Goal: Task Accomplishment & Management: Use online tool/utility

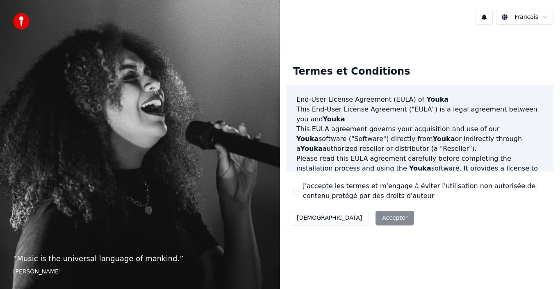
click at [297, 191] on button "J'accepte les termes et m'engage à éviter l'utilisation non autorisée de conten…" at bounding box center [296, 191] width 7 height 7
click at [375, 219] on button "Accepter" at bounding box center [394, 218] width 39 height 15
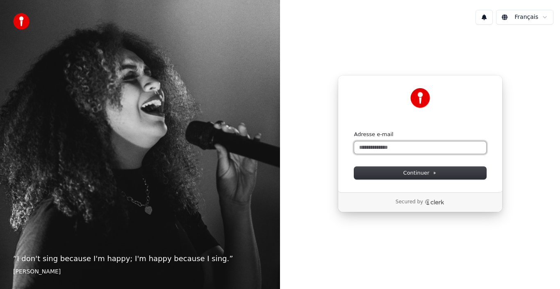
click at [387, 148] on input "Adresse e-mail" at bounding box center [420, 147] width 132 height 12
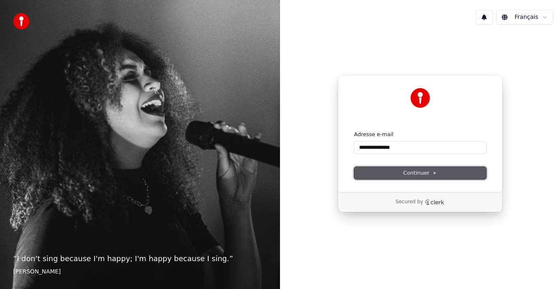
click at [426, 173] on span "Continuer" at bounding box center [420, 172] width 34 height 7
type input "**********"
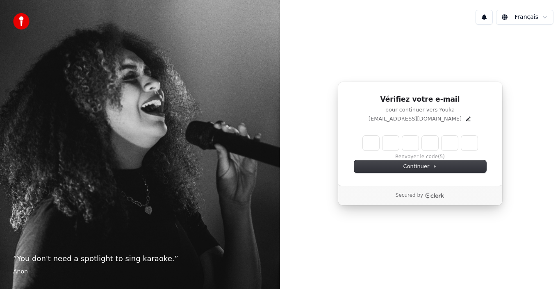
click at [373, 145] on input "Enter verification code" at bounding box center [420, 143] width 115 height 15
paste input "******"
type input "******"
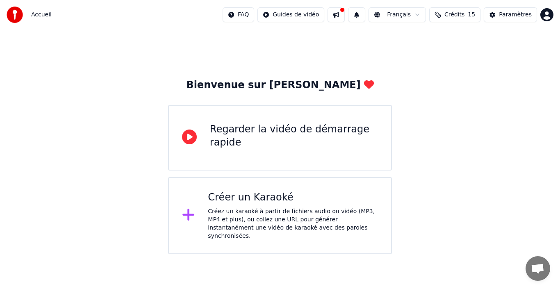
click at [223, 136] on div "Regarder la vidéo de démarrage rapide" at bounding box center [294, 136] width 168 height 26
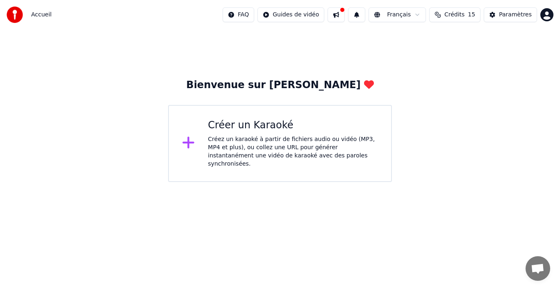
click at [253, 151] on div "Créez un karaoké à partir de fichiers audio ou vidéo (MP3, MP4 et plus), ou col…" at bounding box center [293, 151] width 170 height 33
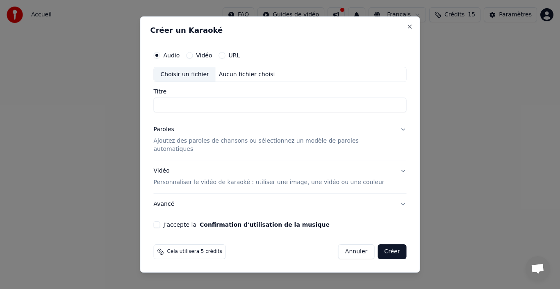
click at [203, 77] on div "Choisir un fichier" at bounding box center [184, 74] width 61 height 15
type input "**********"
click at [393, 135] on button "Paroles Ajoutez des paroles de chansons ou sélectionnez un modèle de paroles au…" at bounding box center [280, 139] width 253 height 41
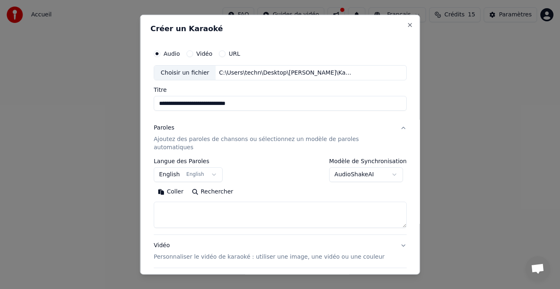
click at [213, 167] on button "English English" at bounding box center [188, 174] width 69 height 15
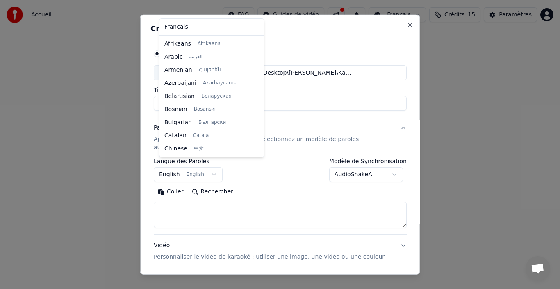
select select "**"
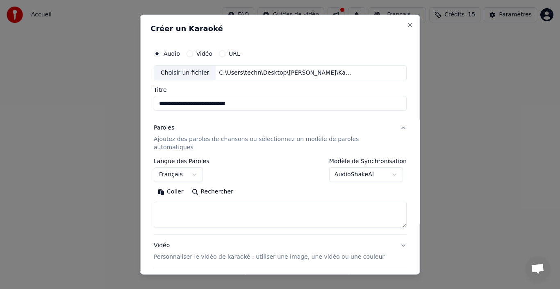
click at [180, 202] on textarea at bounding box center [280, 215] width 253 height 26
paste textarea "**********"
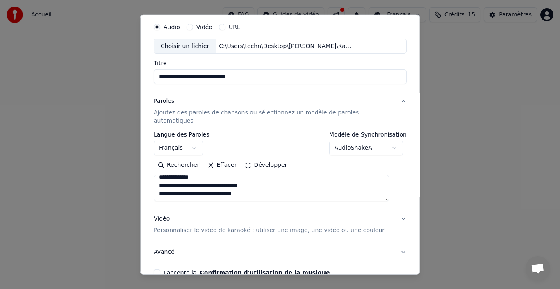
scroll to position [41, 0]
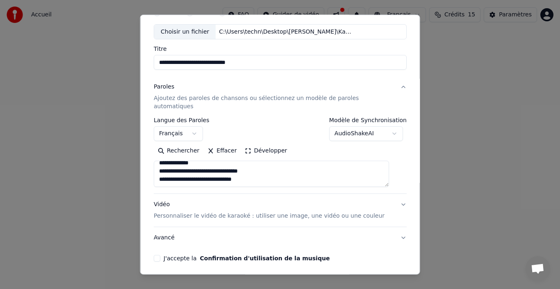
type textarea "**********"
click at [301, 212] on p "Personnaliser le vidéo de karaoké : utiliser une image, une vidéo ou une couleur" at bounding box center [269, 216] width 231 height 8
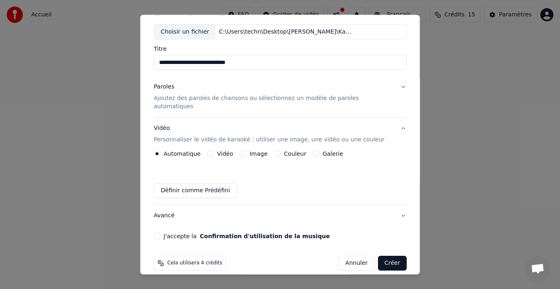
click at [401, 199] on div "**********" at bounding box center [280, 144] width 280 height 260
click at [245, 150] on button "Image" at bounding box center [242, 153] width 7 height 7
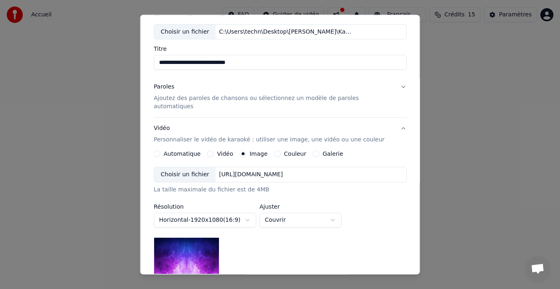
click at [178, 167] on div "Choisir un fichier" at bounding box center [184, 174] width 61 height 15
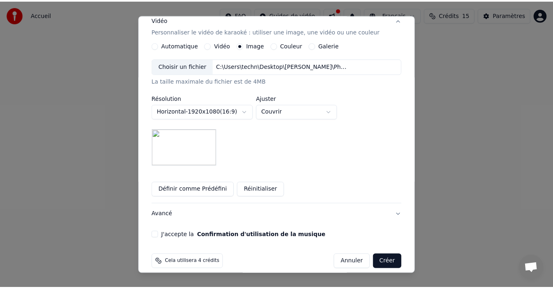
scroll to position [150, 0]
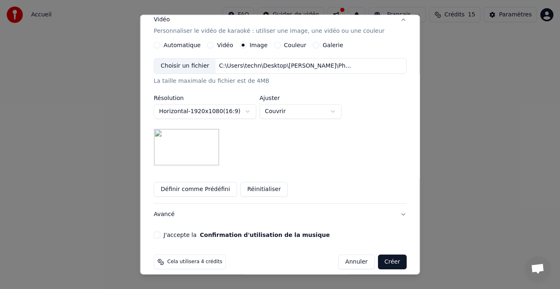
click at [160, 231] on button "J'accepte la Confirmation d'utilisation de la musique" at bounding box center [157, 234] width 7 height 7
click at [381, 254] on button "Créer" at bounding box center [391, 261] width 29 height 15
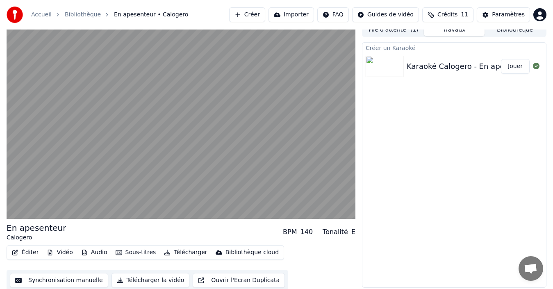
scroll to position [9, 0]
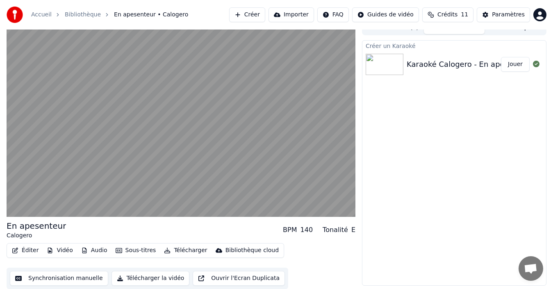
click at [129, 251] on button "Sous-titres" at bounding box center [135, 250] width 47 height 11
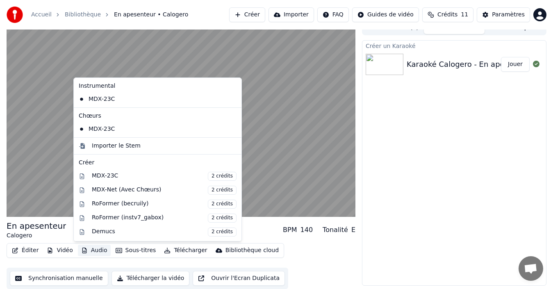
click at [88, 250] on button "Audio" at bounding box center [94, 250] width 33 height 11
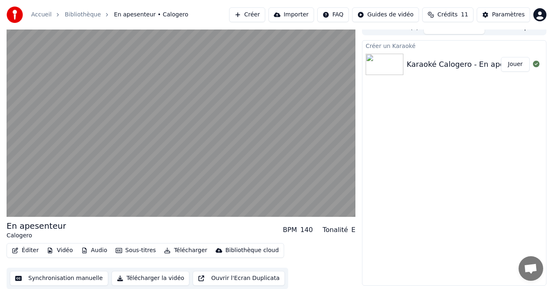
click at [85, 253] on button "Audio" at bounding box center [94, 250] width 33 height 11
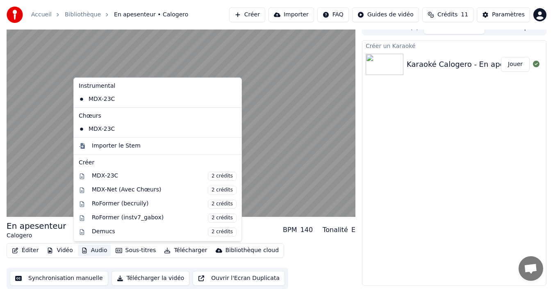
click at [84, 252] on icon "button" at bounding box center [84, 250] width 7 height 6
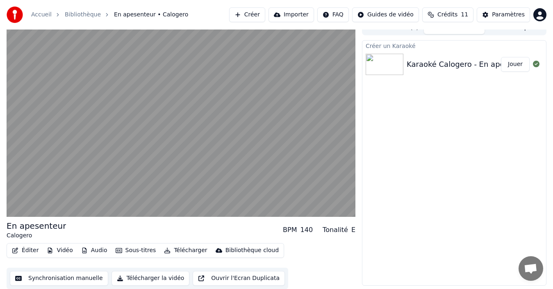
click at [36, 277] on button "Synchronisation manuelle" at bounding box center [59, 278] width 98 height 15
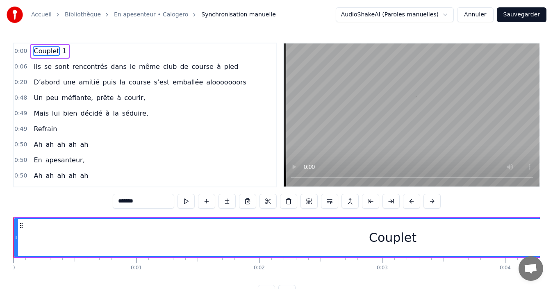
type input "*"
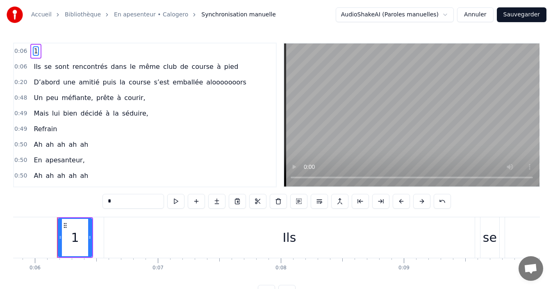
scroll to position [0, 718]
click at [39, 50] on div "0:06 1" at bounding box center [145, 51] width 262 height 16
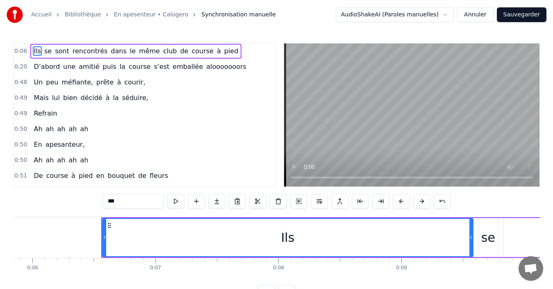
click at [42, 118] on span "Refrain" at bounding box center [45, 113] width 25 height 9
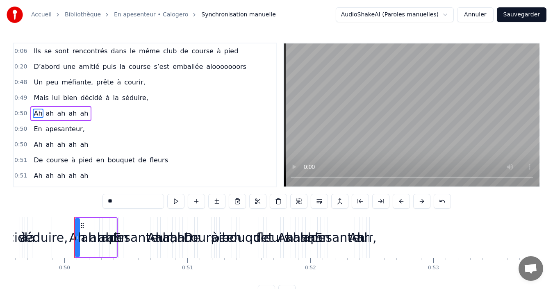
scroll to position [82, 0]
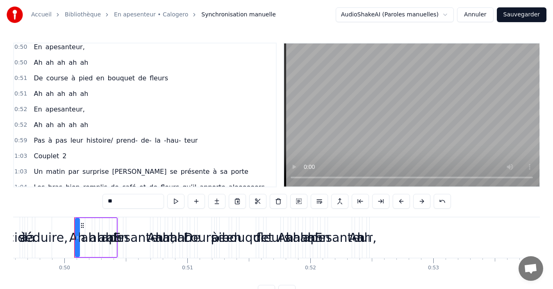
click at [41, 159] on span "Couplet" at bounding box center [46, 155] width 27 height 9
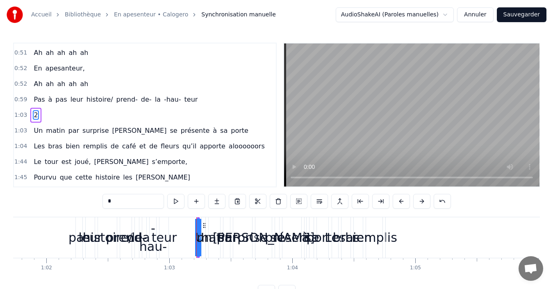
scroll to position [0, 7730]
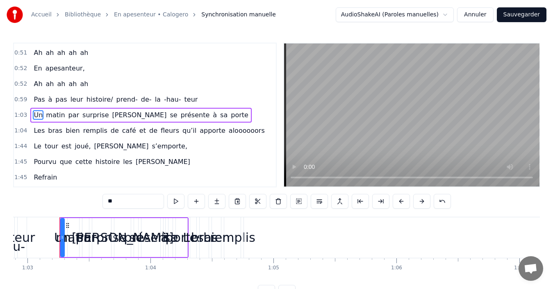
click at [36, 178] on span "Refrain" at bounding box center [45, 176] width 25 height 9
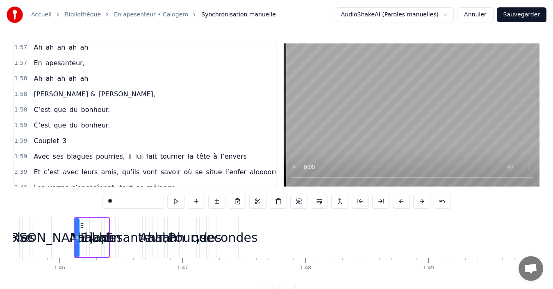
scroll to position [349, 0]
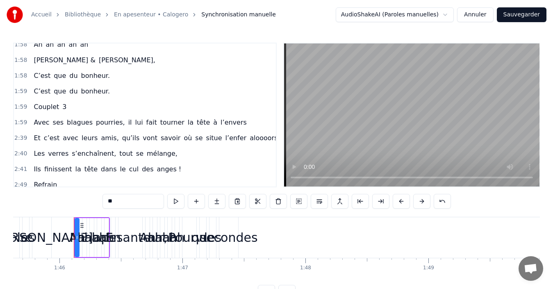
click at [44, 107] on span "Couplet" at bounding box center [46, 106] width 27 height 9
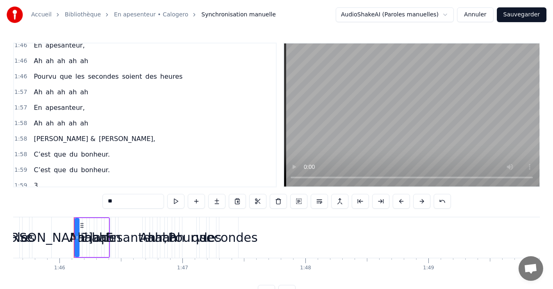
scroll to position [308, 0]
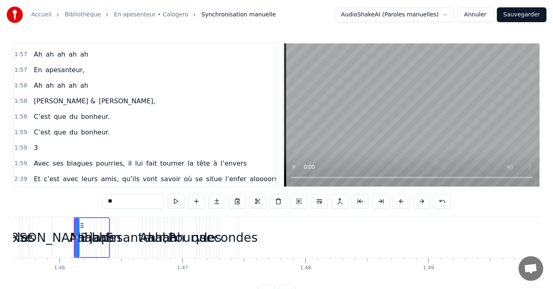
click at [33, 148] on span "3" at bounding box center [36, 147] width 6 height 9
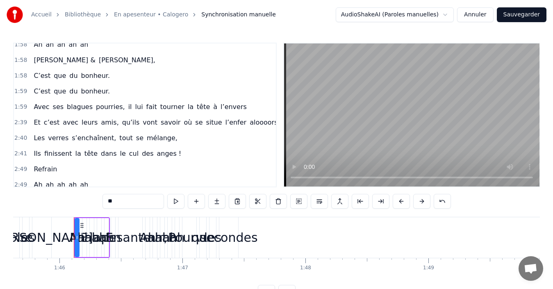
scroll to position [431, 0]
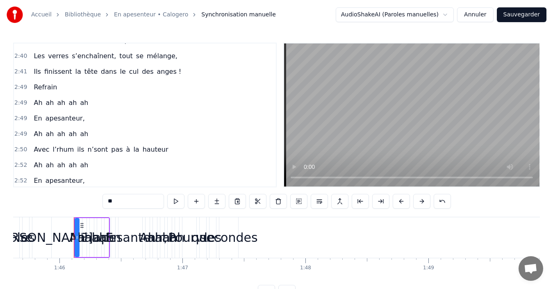
click at [34, 85] on span "Refrain" at bounding box center [45, 86] width 25 height 9
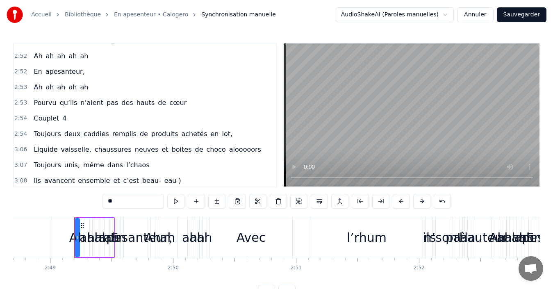
scroll to position [526, 0]
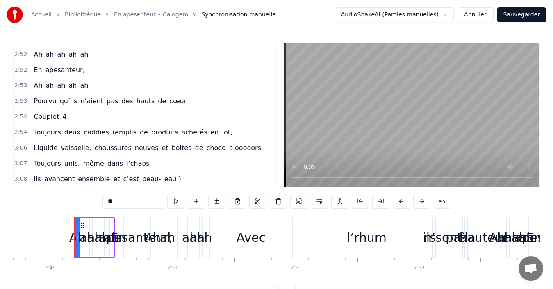
click at [41, 113] on span "Couplet" at bounding box center [46, 116] width 27 height 9
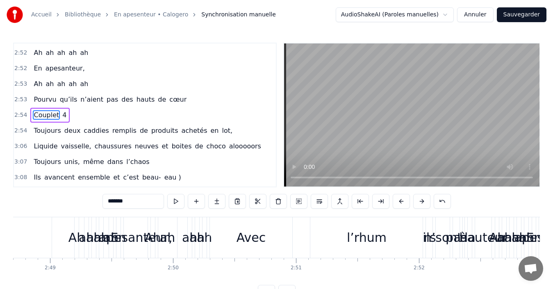
type input "**"
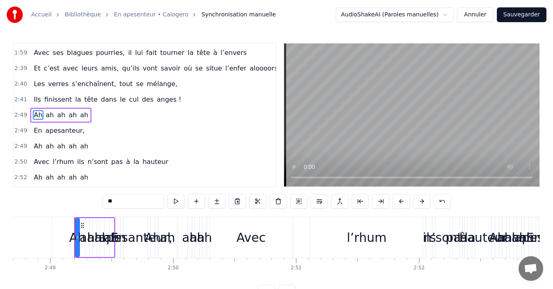
scroll to position [485, 0]
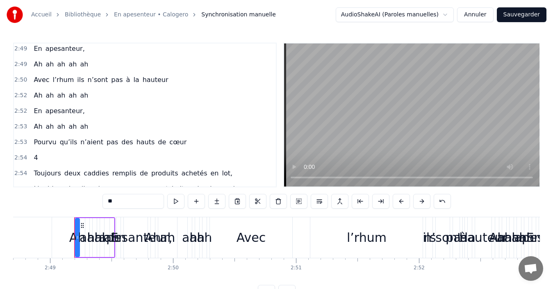
click at [36, 159] on span "4" at bounding box center [36, 158] width 6 height 10
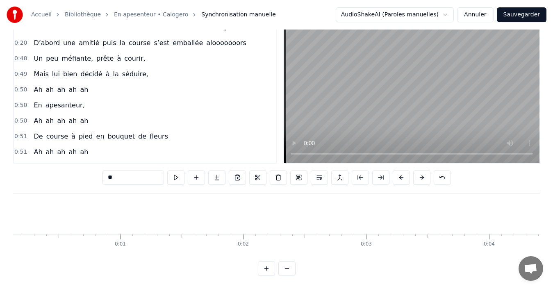
scroll to position [0, 0]
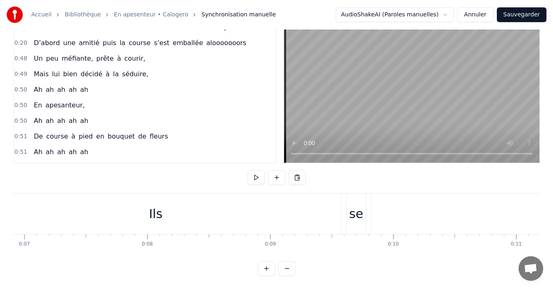
scroll to position [0, 828]
click at [163, 217] on div "Ils" at bounding box center [177, 213] width 370 height 41
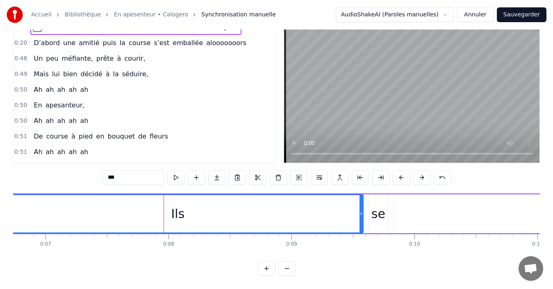
scroll to position [0, 0]
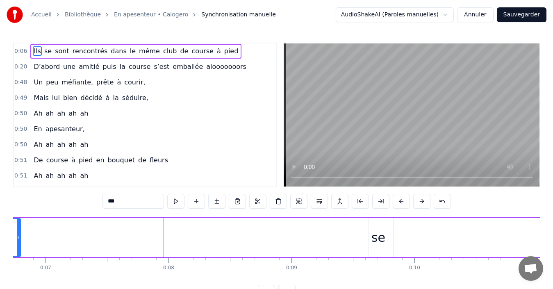
drag, startPoint x: 361, startPoint y: 236, endPoint x: 18, endPoint y: 252, distance: 342.9
click at [18, 252] on div at bounding box center [18, 237] width 3 height 37
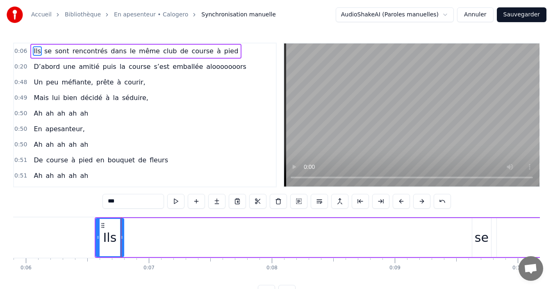
scroll to position [0, 704]
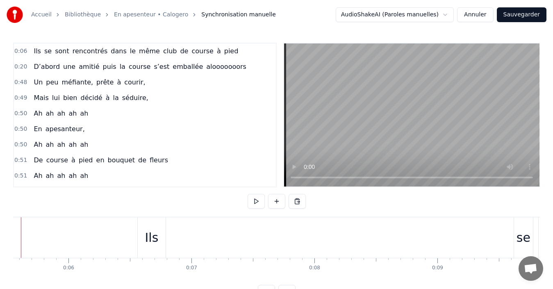
scroll to position [0, 649]
click at [193, 234] on div "Ils" at bounding box center [185, 237] width 28 height 41
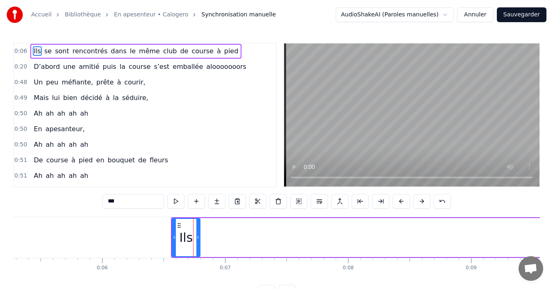
click at [187, 218] on div "Ils" at bounding box center [186, 237] width 29 height 39
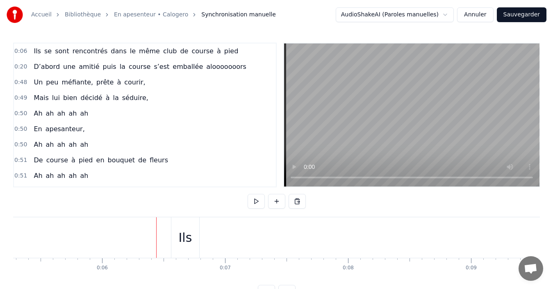
click at [186, 227] on div "Ils" at bounding box center [185, 237] width 28 height 41
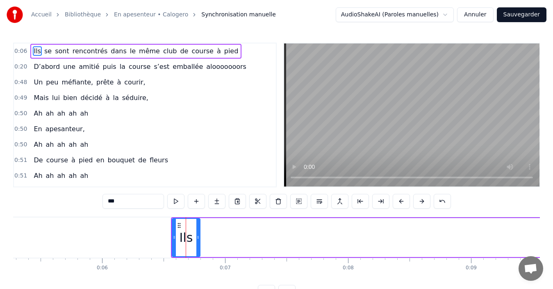
click at [480, 18] on button "Annuler" at bounding box center [475, 14] width 36 height 15
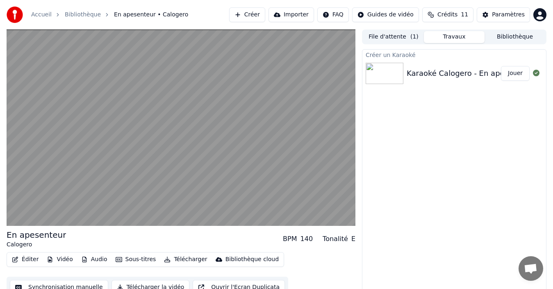
click at [386, 37] on button "File d'attente ( 1 )" at bounding box center [393, 37] width 61 height 12
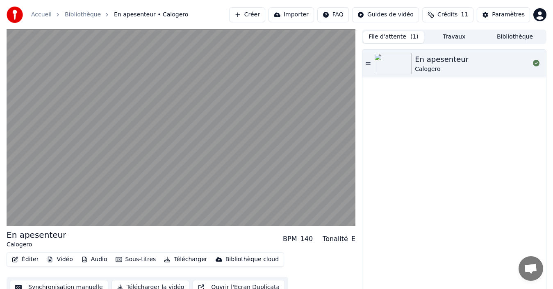
click at [367, 65] on icon at bounding box center [367, 64] width 5 height 6
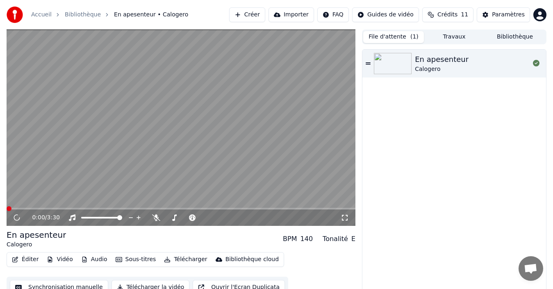
click at [367, 65] on icon at bounding box center [367, 64] width 5 height 6
